Goal: Communication & Community: Answer question/provide support

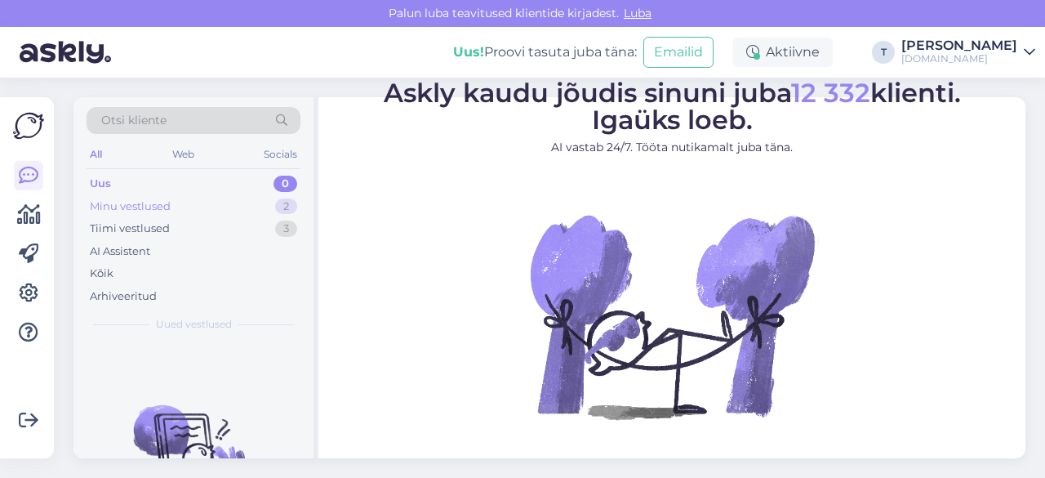
click at [229, 196] on div "Minu vestlused 2" at bounding box center [194, 206] width 214 height 23
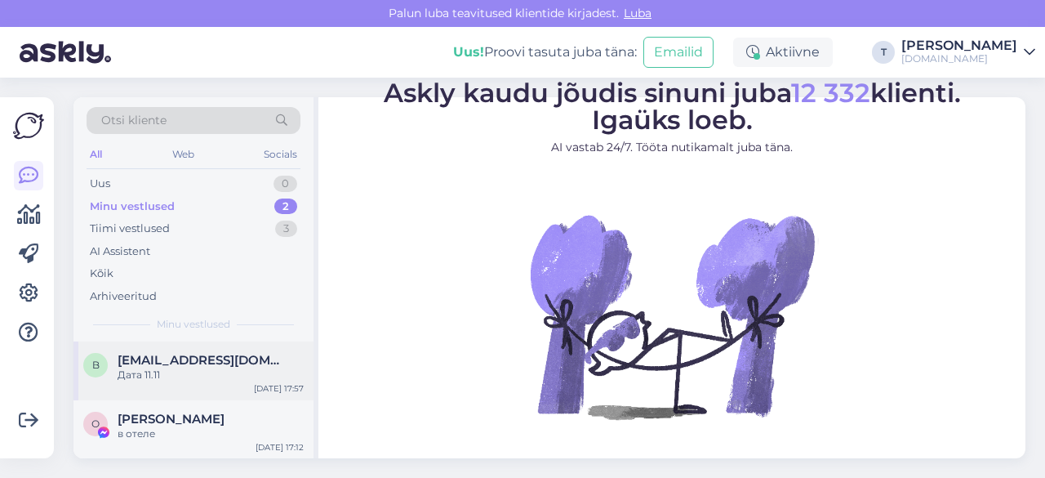
click at [214, 362] on span "[EMAIL_ADDRESS][DOMAIN_NAME]" at bounding box center [203, 360] width 170 height 15
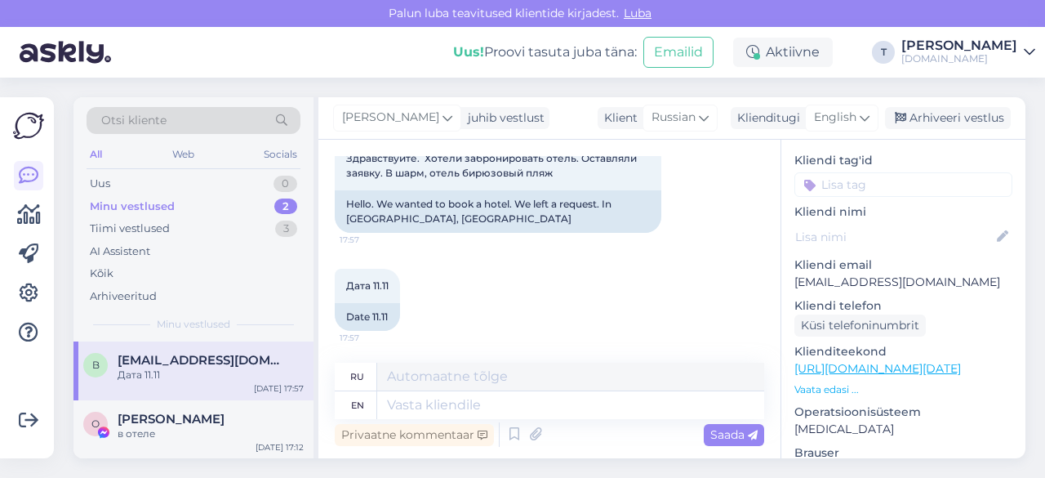
scroll to position [163, 0]
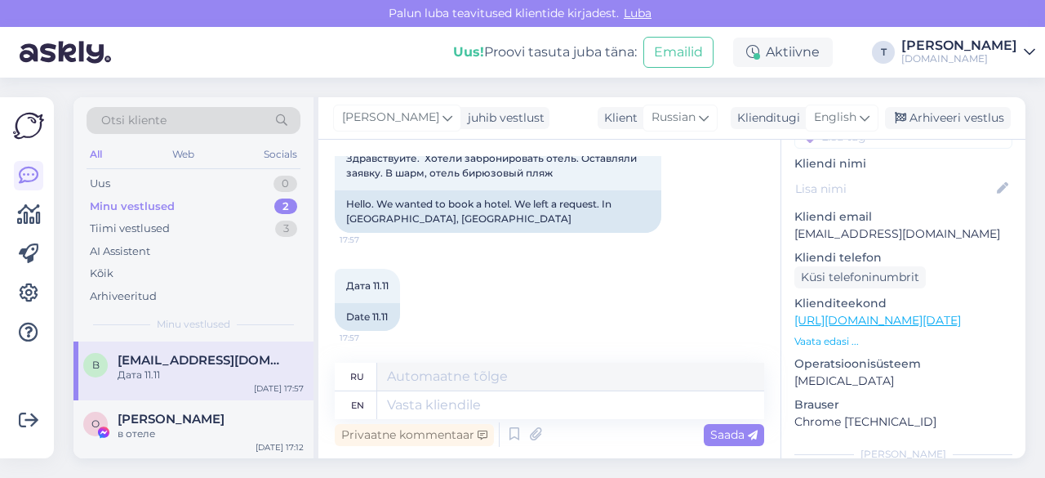
click at [866, 225] on p "[EMAIL_ADDRESS][DOMAIN_NAME]" at bounding box center [903, 233] width 218 height 17
click at [867, 225] on p "[EMAIL_ADDRESS][DOMAIN_NAME]" at bounding box center [903, 233] width 218 height 17
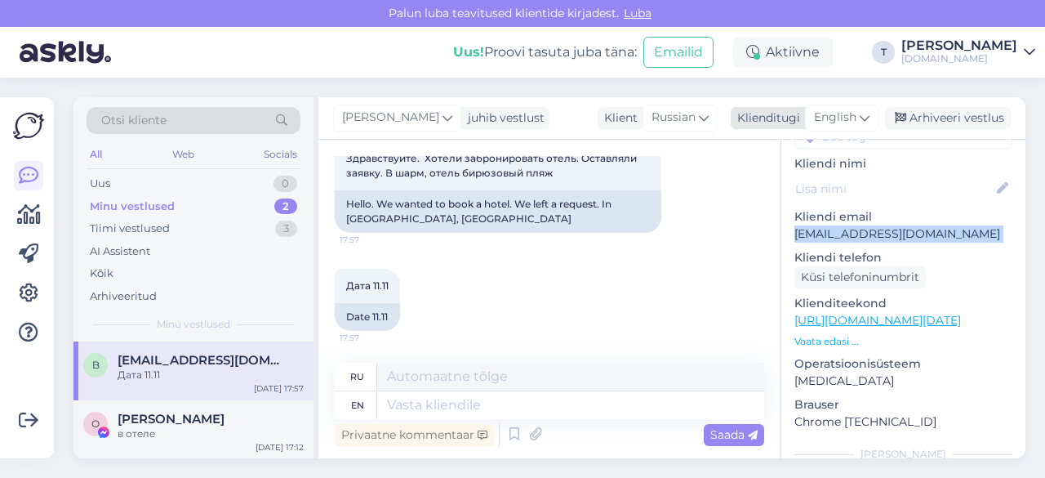
click at [839, 122] on span "English" at bounding box center [835, 118] width 42 height 18
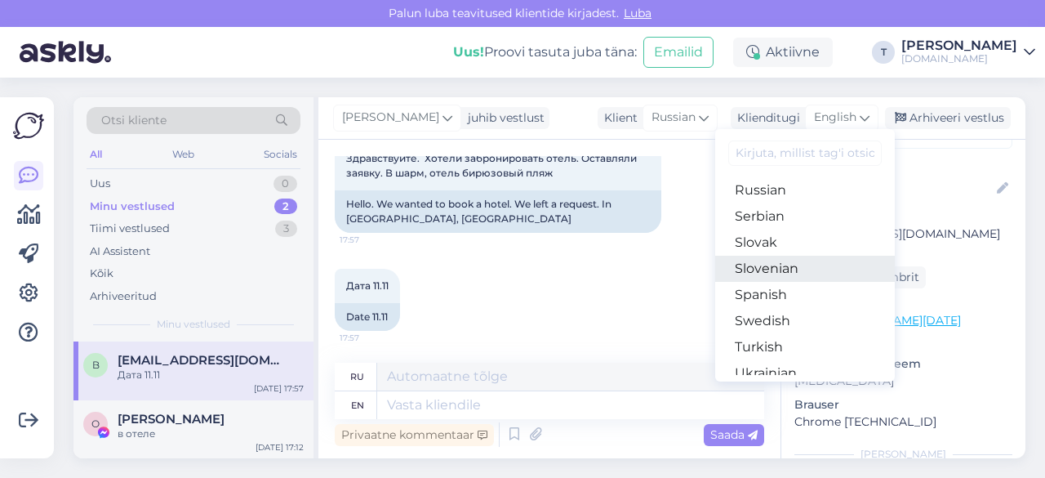
scroll to position [572, 0]
click at [769, 280] on link "Russian" at bounding box center [805, 272] width 180 height 26
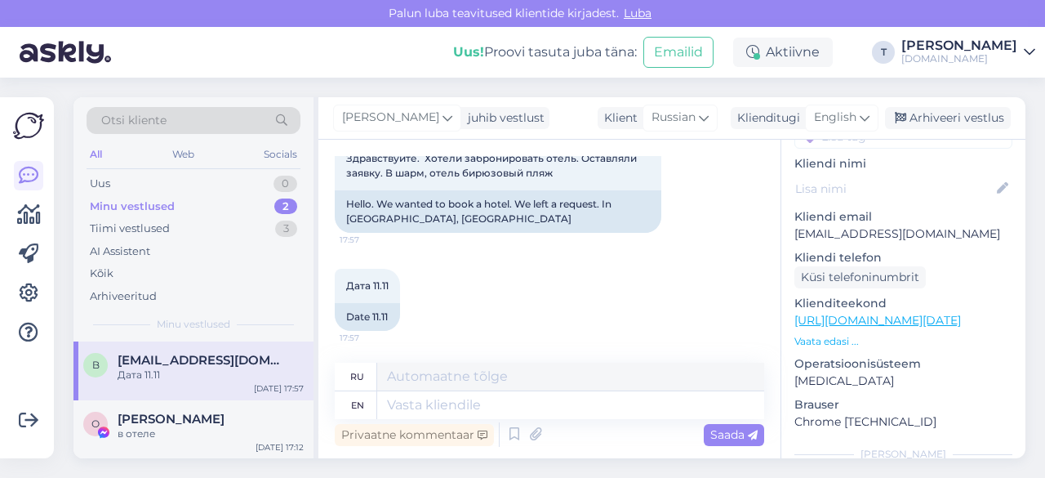
scroll to position [79, 0]
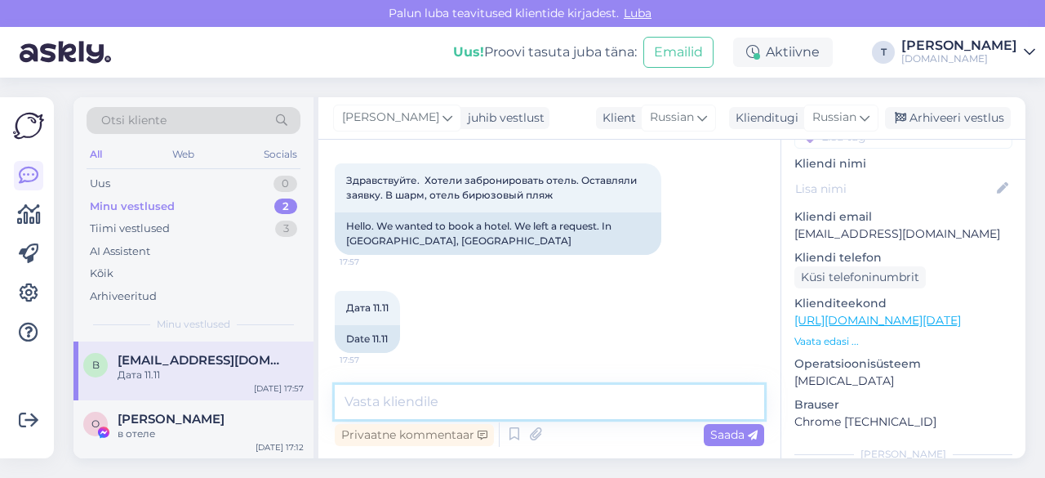
click at [493, 394] on textarea at bounding box center [549, 402] width 429 height 34
type textarea "L"
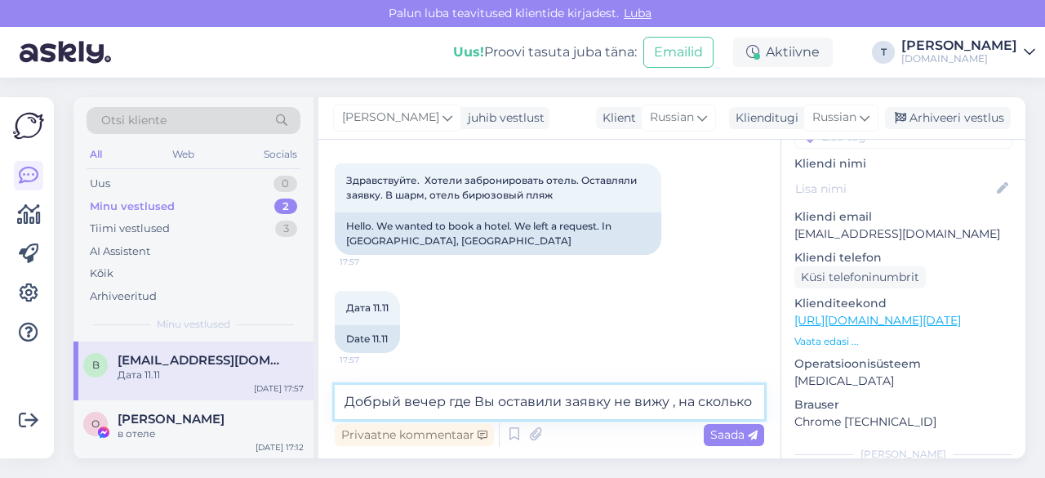
scroll to position [99, 0]
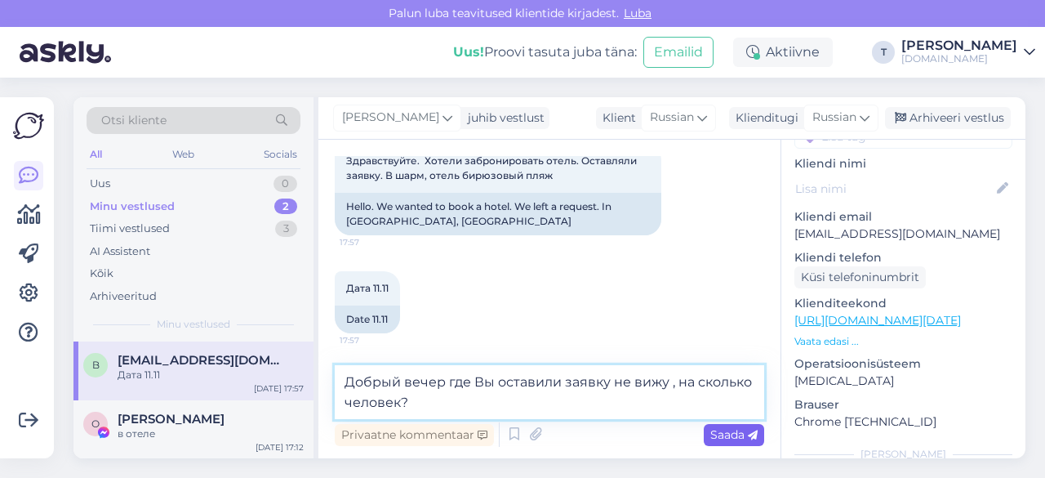
type textarea "Добрый вечер где Вы оставили заявку не вижу , на сколько человек?"
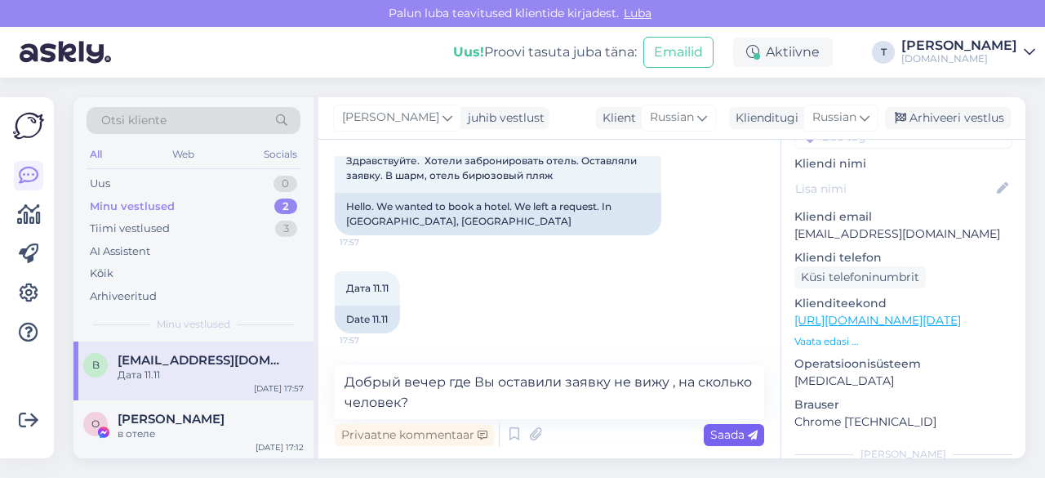
click at [728, 432] on span "Saada" at bounding box center [733, 434] width 47 height 15
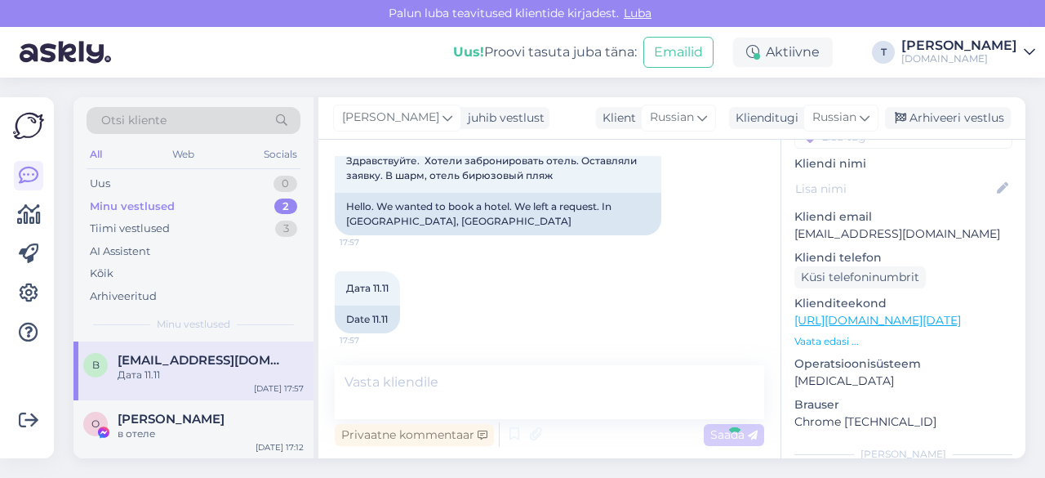
scroll to position [164, 0]
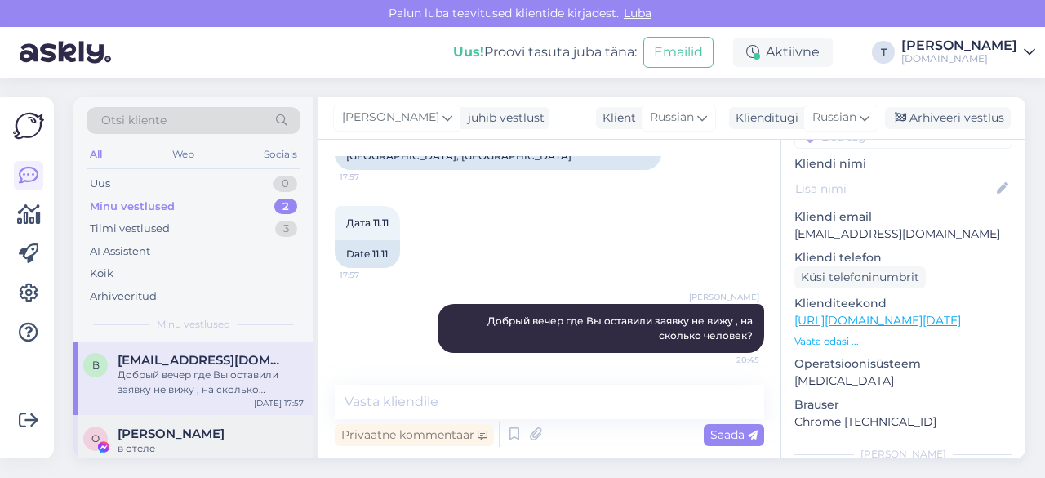
click at [194, 442] on div "в отеле" at bounding box center [211, 448] width 186 height 15
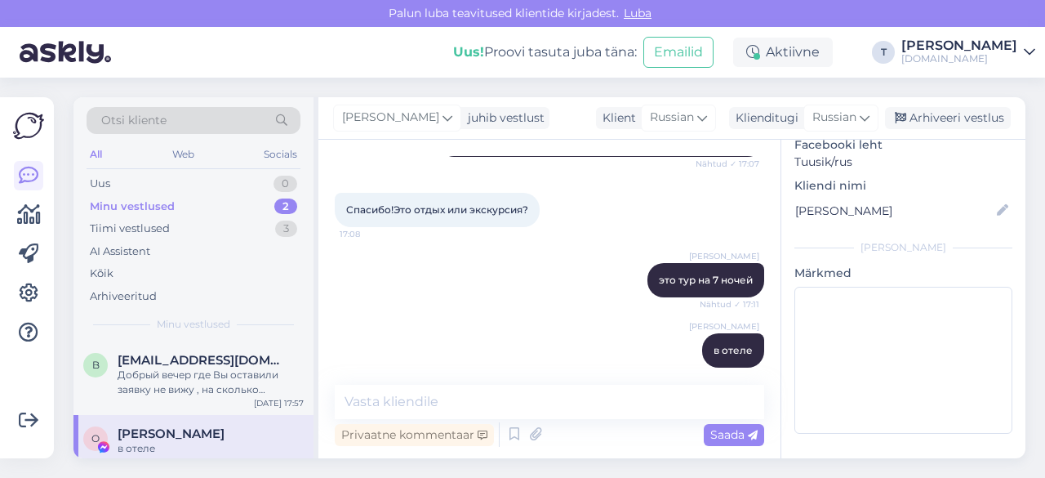
scroll to position [158, 0]
click at [248, 202] on div "Minu vestlused 2" at bounding box center [194, 206] width 214 height 23
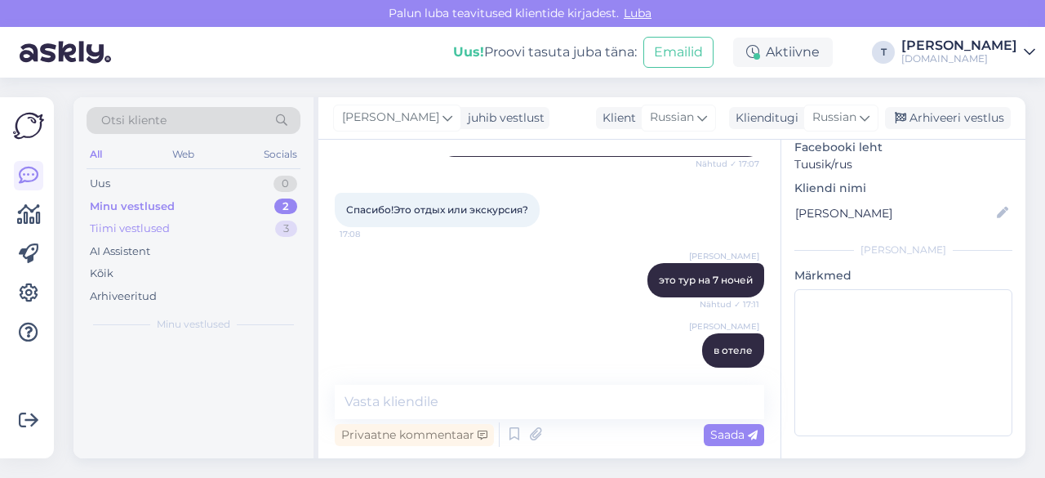
click at [234, 232] on div "Tiimi vestlused 3" at bounding box center [194, 228] width 214 height 23
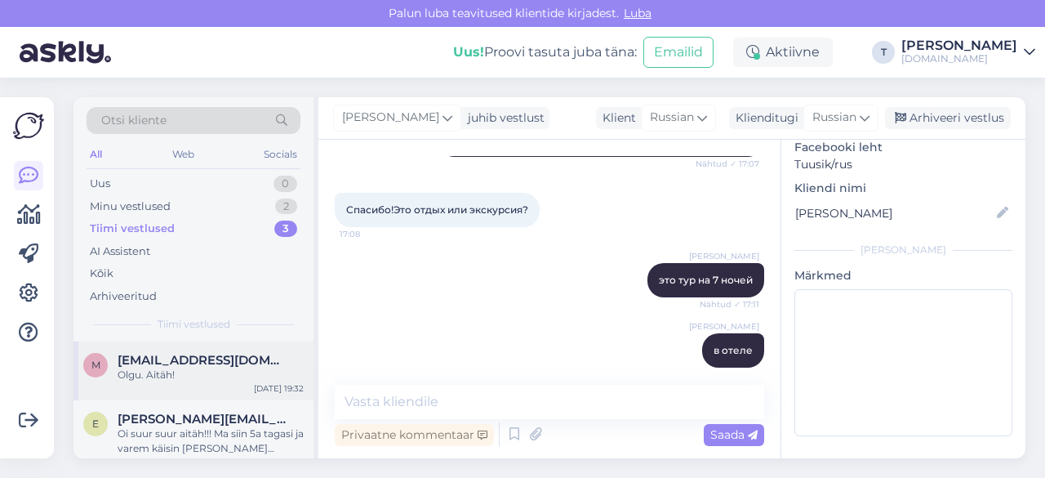
scroll to position [87, 0]
